Goal: Transaction & Acquisition: Purchase product/service

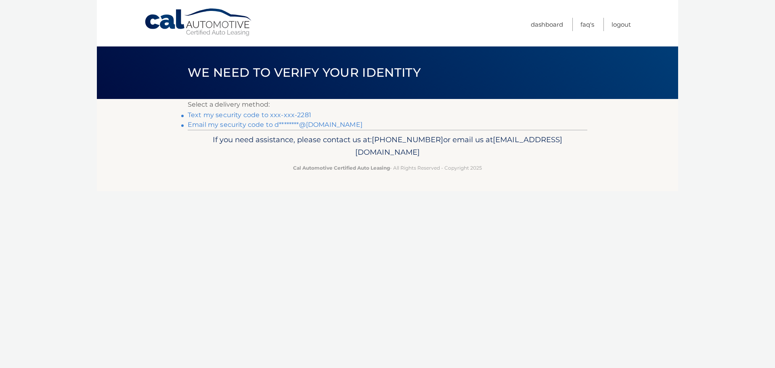
click at [289, 116] on link "Text my security code to xxx-xxx-2281" at bounding box center [250, 115] width 124 height 8
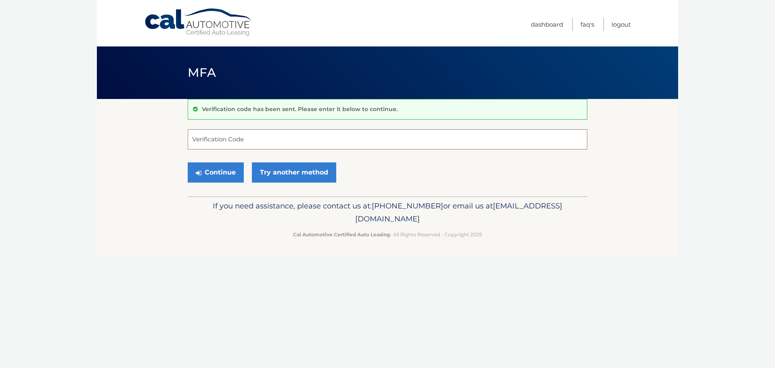
click at [255, 140] on input "Verification Code" at bounding box center [388, 139] width 400 height 20
type input "742761"
click at [209, 173] on button "Continue" at bounding box center [216, 172] width 56 height 20
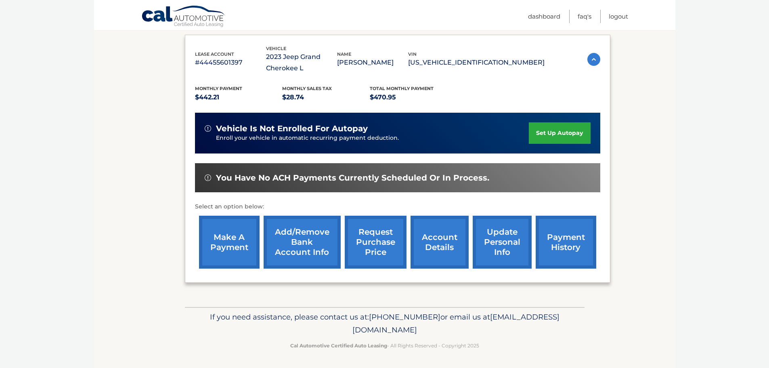
scroll to position [133, 0]
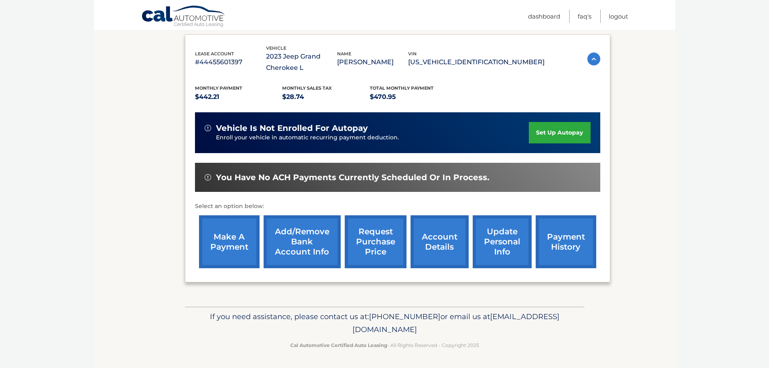
click at [209, 245] on link "make a payment" at bounding box center [229, 241] width 61 height 53
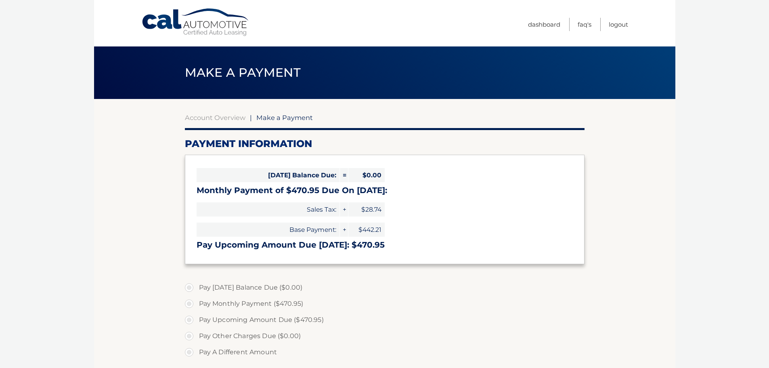
select select "MWM2YmIzMGUtN2U0MS00NjU5LWFlOWUtOTJiYzIwNTdjMzU5"
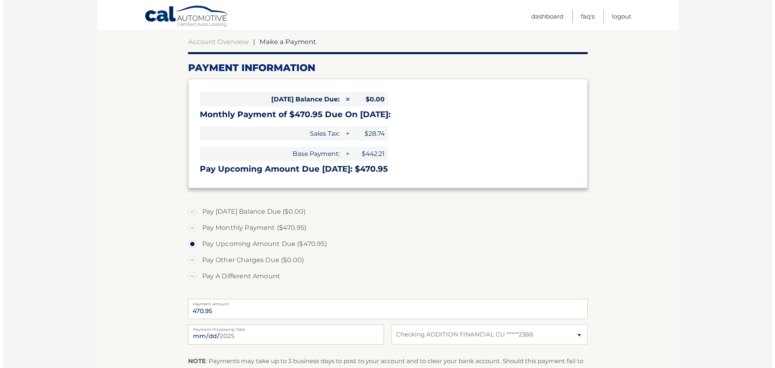
scroll to position [202, 0]
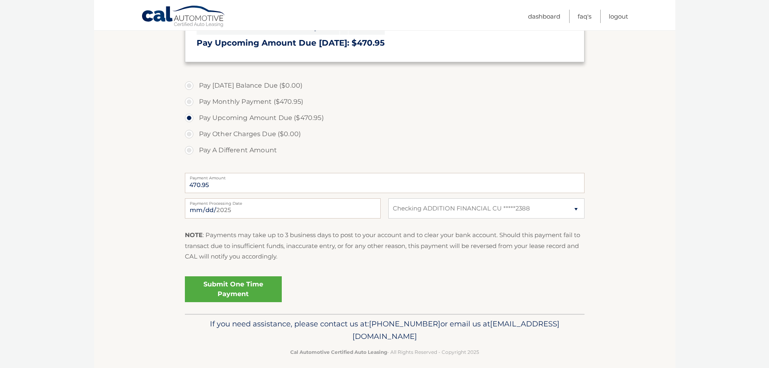
click at [242, 298] on link "Submit One Time Payment" at bounding box center [233, 289] width 97 height 26
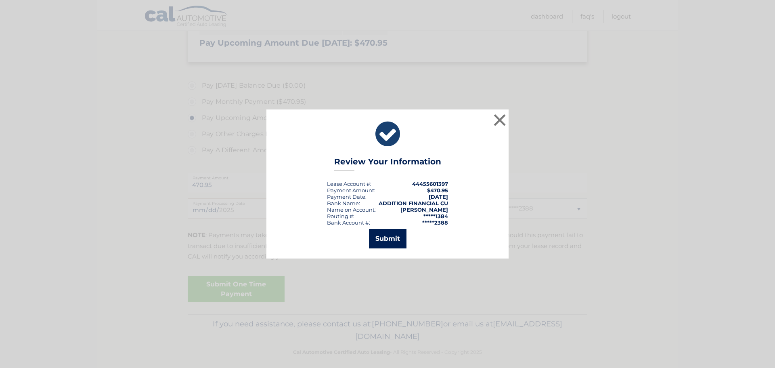
click at [394, 241] on button "Submit" at bounding box center [388, 238] width 38 height 19
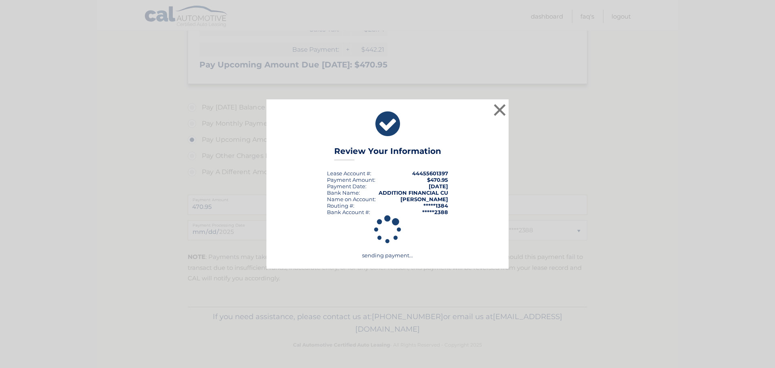
scroll to position [180, 0]
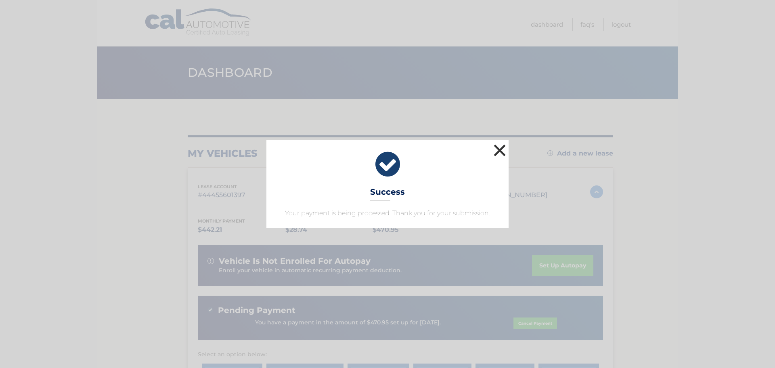
click at [498, 146] on button "×" at bounding box center [500, 150] width 16 height 16
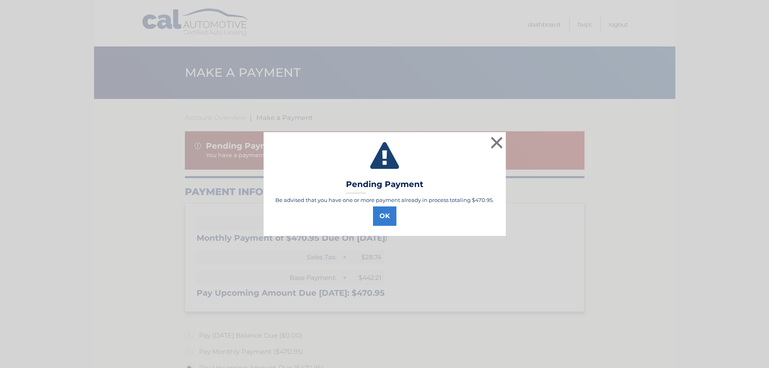
select select "MWM2YmIzMGUtN2U0MS00NjU5LWFlOWUtOTJiYzIwNTdjMzU5"
click at [501, 143] on button "×" at bounding box center [500, 142] width 16 height 16
